Goal: Information Seeking & Learning: Learn about a topic

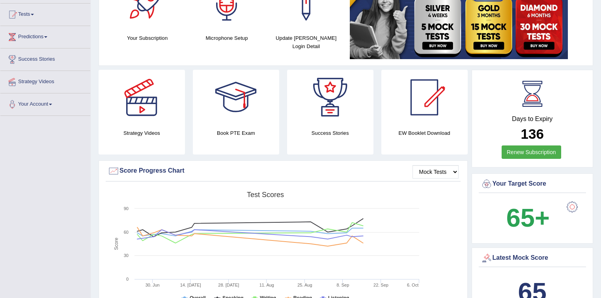
scroll to position [95, 0]
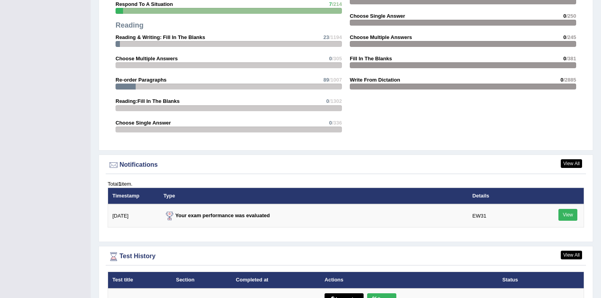
scroll to position [820, 0]
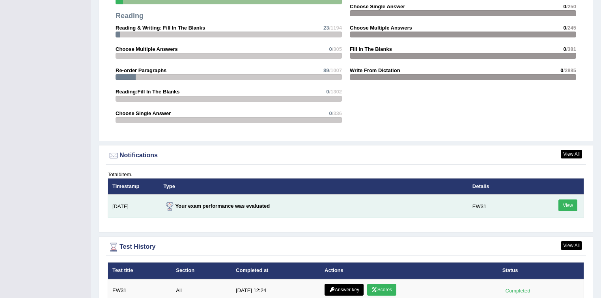
click at [568, 203] on link "View" at bounding box center [567, 205] width 19 height 12
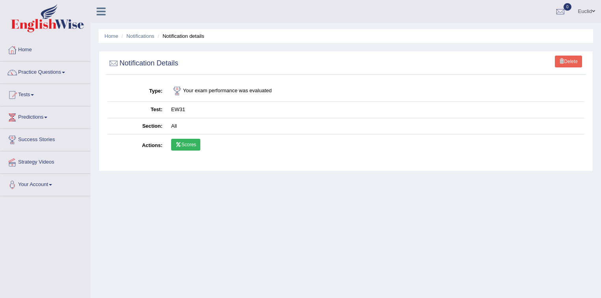
click at [189, 141] on link "Scores" at bounding box center [185, 145] width 29 height 12
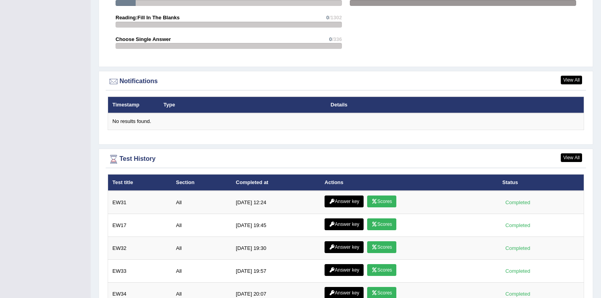
scroll to position [914, 0]
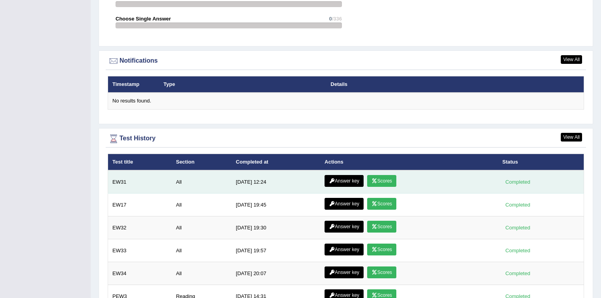
click at [341, 177] on link "Answer key" at bounding box center [343, 181] width 39 height 12
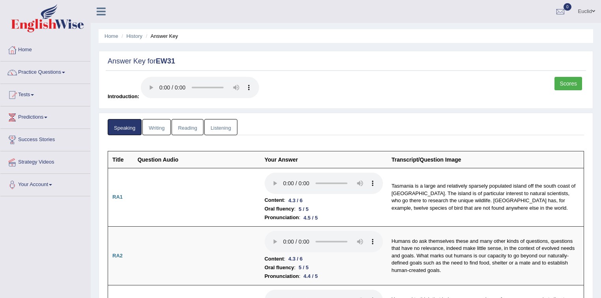
click at [153, 123] on link "Writing" at bounding box center [156, 127] width 28 height 16
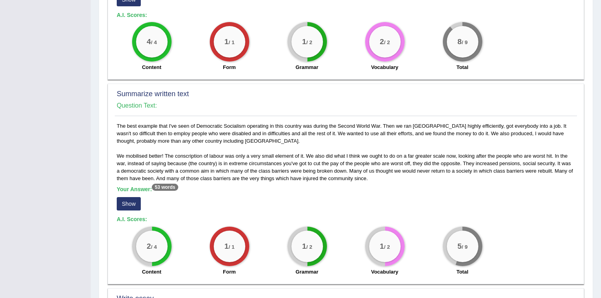
scroll to position [347, 0]
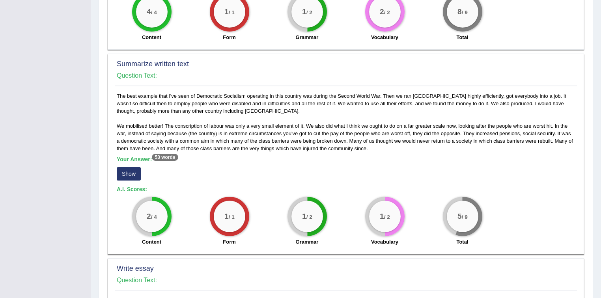
click at [126, 167] on button "Show" at bounding box center [129, 173] width 24 height 13
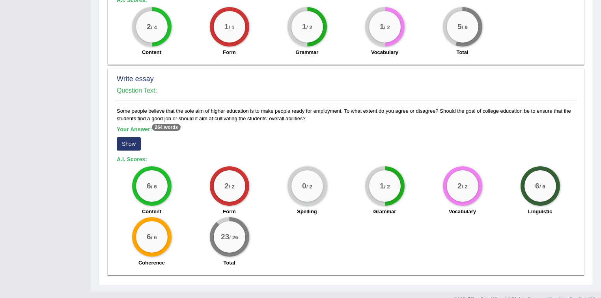
scroll to position [541, 0]
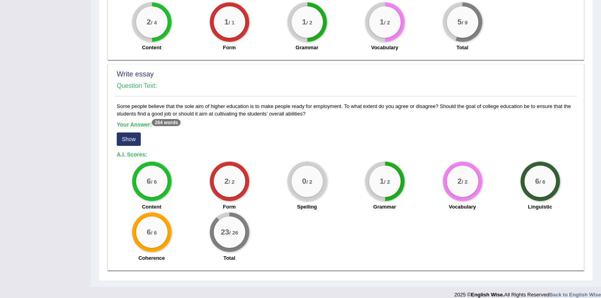
click at [130, 132] on button "Show" at bounding box center [129, 138] width 24 height 13
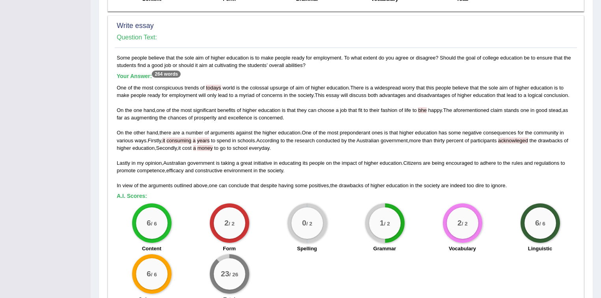
scroll to position [616, 0]
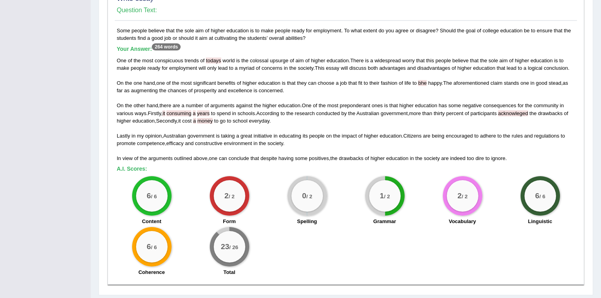
drag, startPoint x: 523, startPoint y: 105, endPoint x: 531, endPoint y: 103, distance: 8.5
click at [528, 110] on span "acknowleged" at bounding box center [513, 113] width 30 height 6
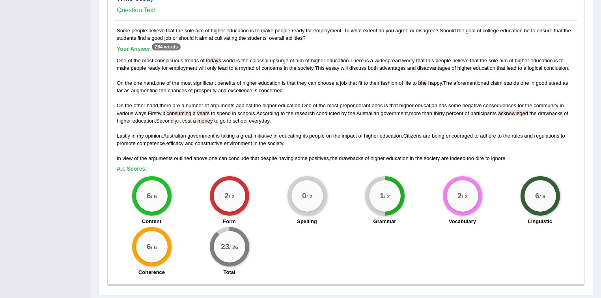
click at [523, 108] on div "One of the most conspicuous trends of todays world is the colossal upsurge of a…" at bounding box center [346, 110] width 458 height 106
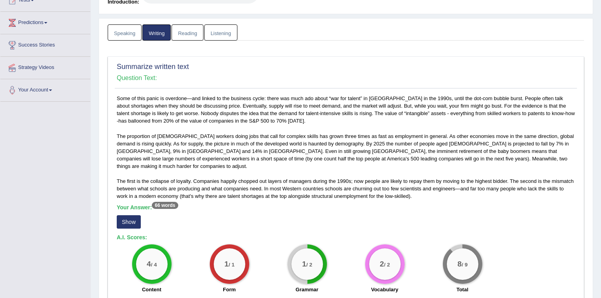
scroll to position [0, 0]
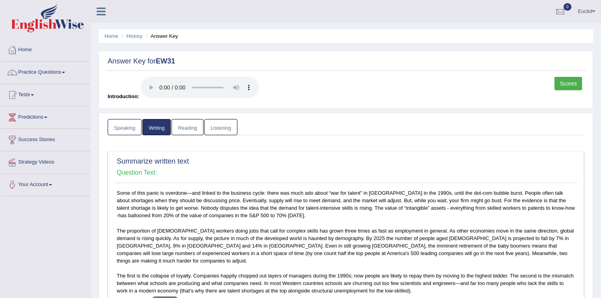
click at [188, 129] on link "Reading" at bounding box center [187, 127] width 32 height 16
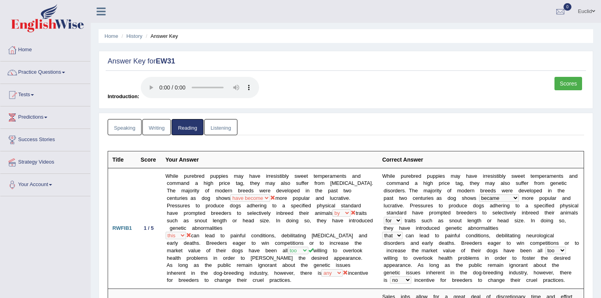
click at [219, 130] on link "Listening" at bounding box center [220, 127] width 33 height 16
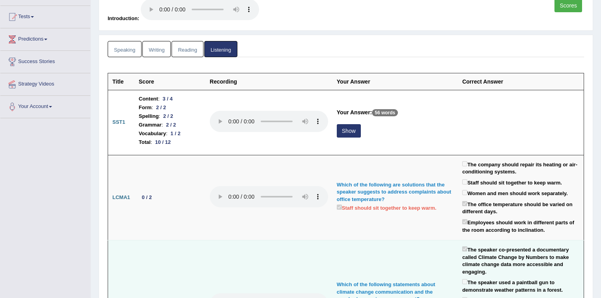
scroll to position [78, 0]
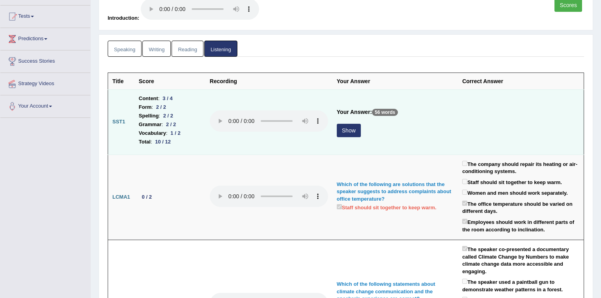
click at [352, 130] on button "Show" at bounding box center [349, 130] width 24 height 13
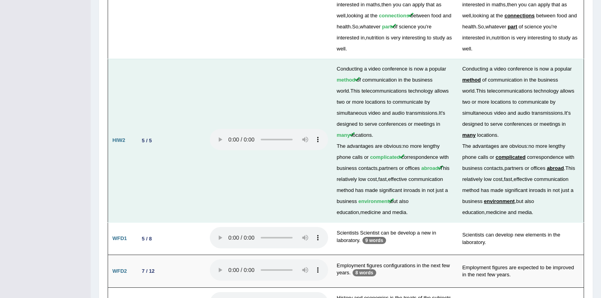
scroll to position [1746, 0]
